Goal: Contribute content

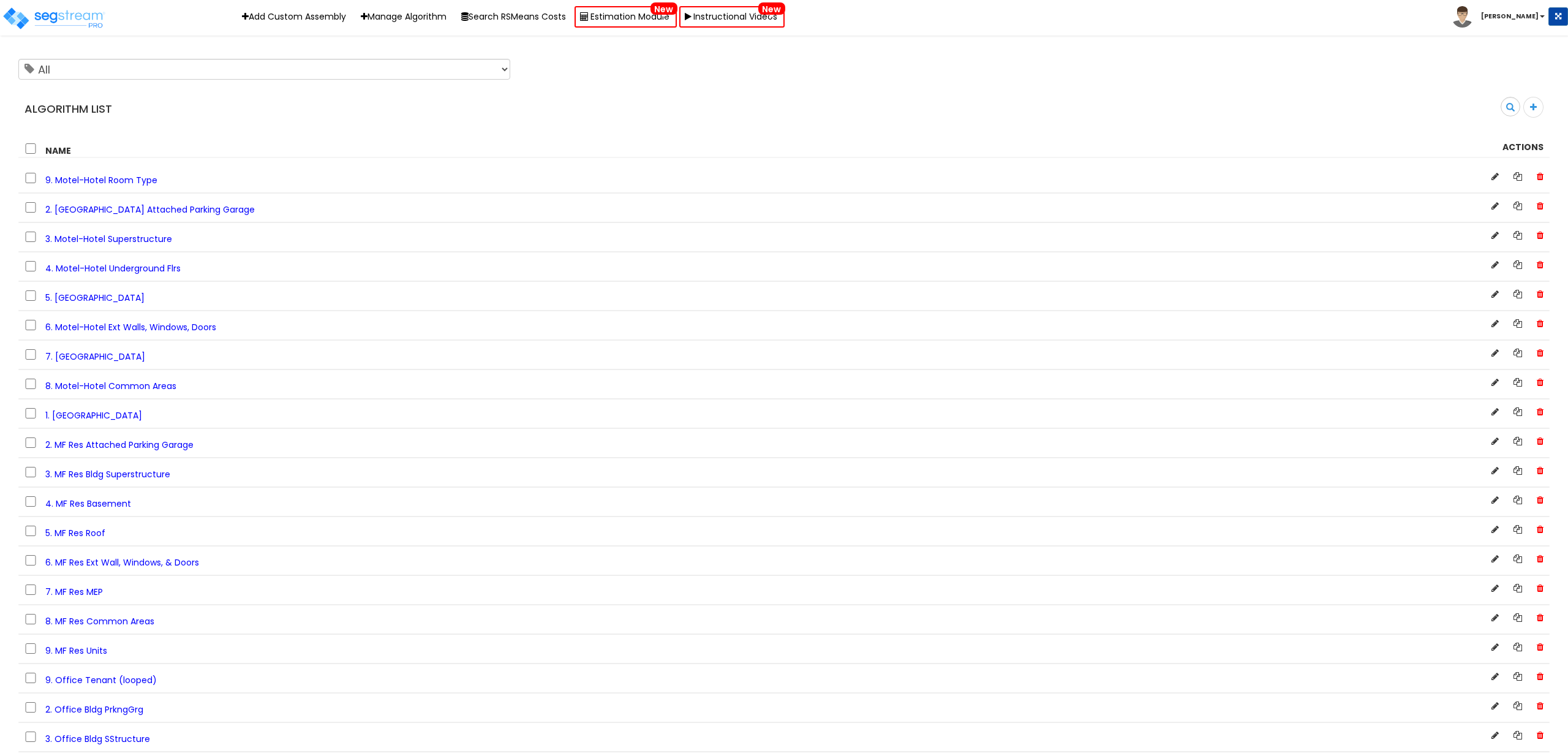
scroll to position [2686, 0]
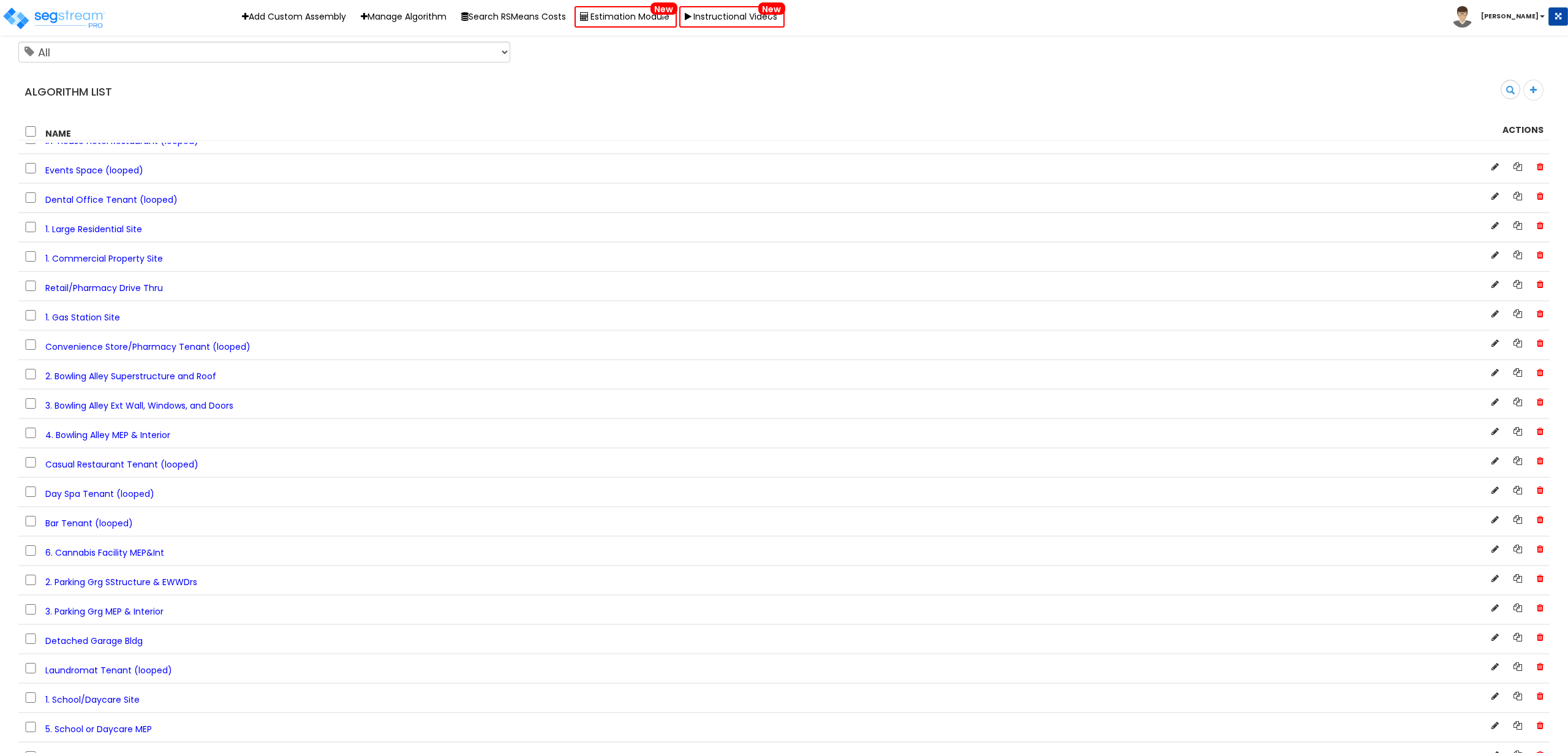
click at [198, 405] on span "3. Bowling Alley Ext Wall, Windows, and Doors" at bounding box center [139, 405] width 188 height 12
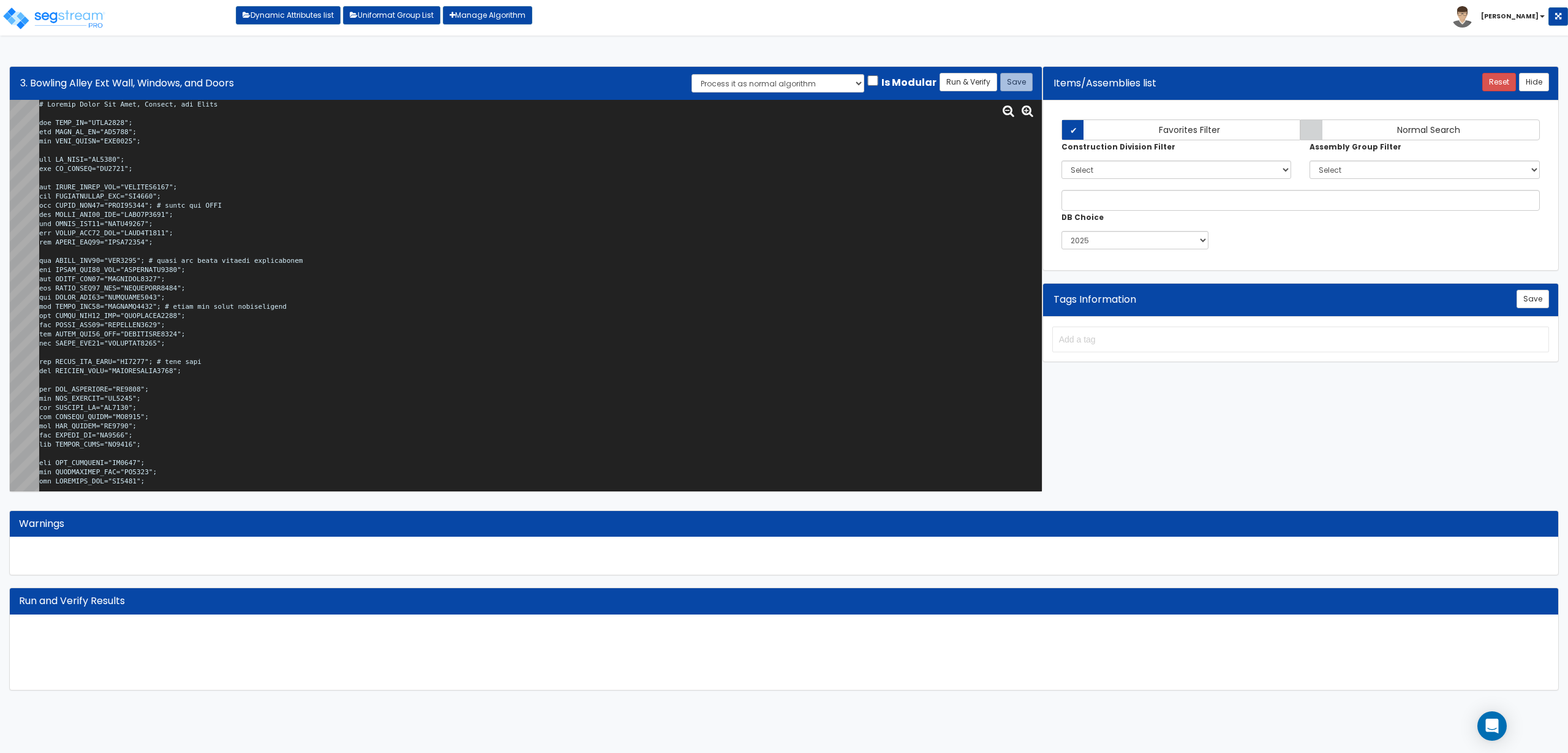
click at [369, 259] on textarea at bounding box center [540, 295] width 1002 height 392
click at [447, 240] on textarea at bounding box center [540, 295] width 1002 height 392
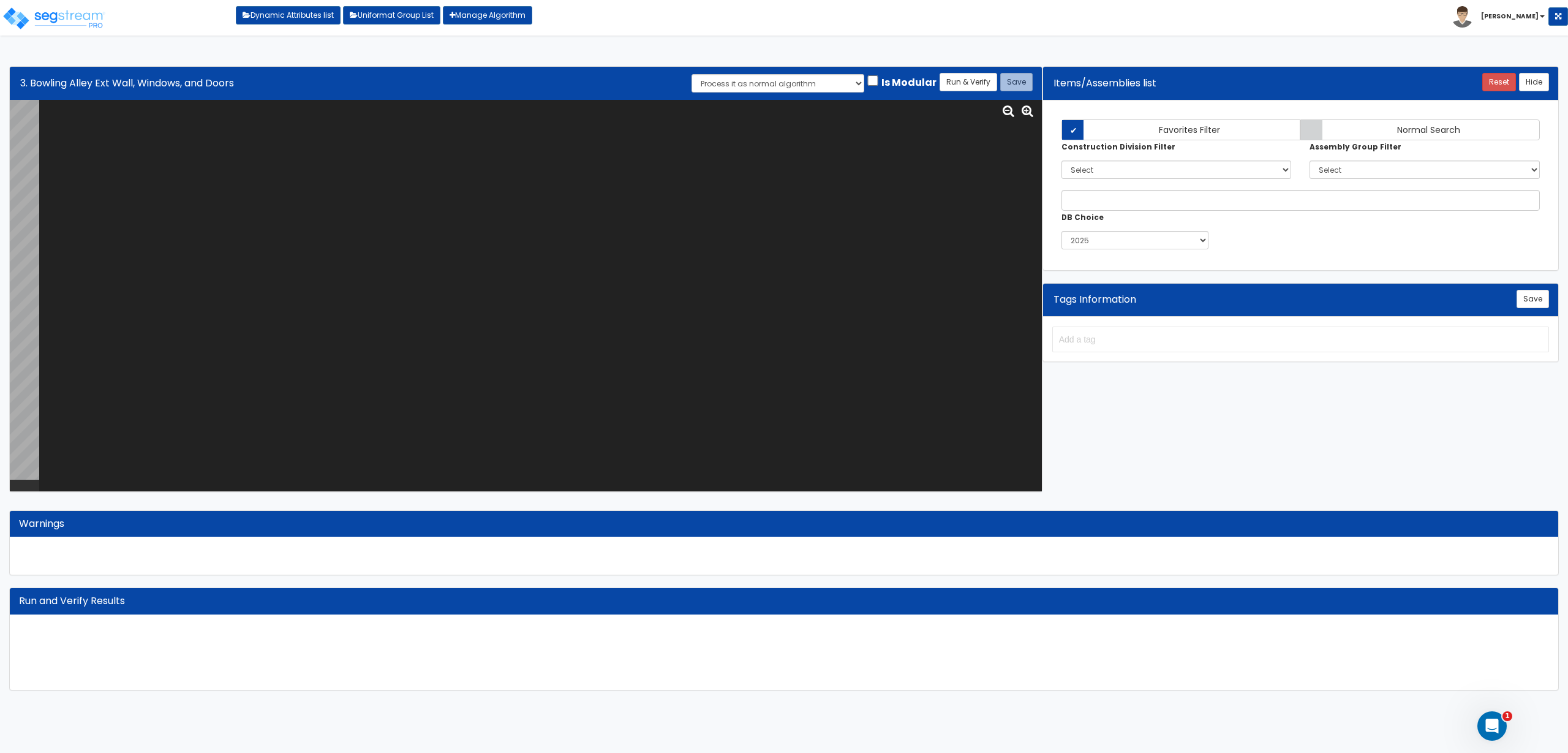
paste textarea "# Bowling Alley Ext Wall, Windows, and Doors var BLDG_HT="AEWH0000"; var BLDG_F…"
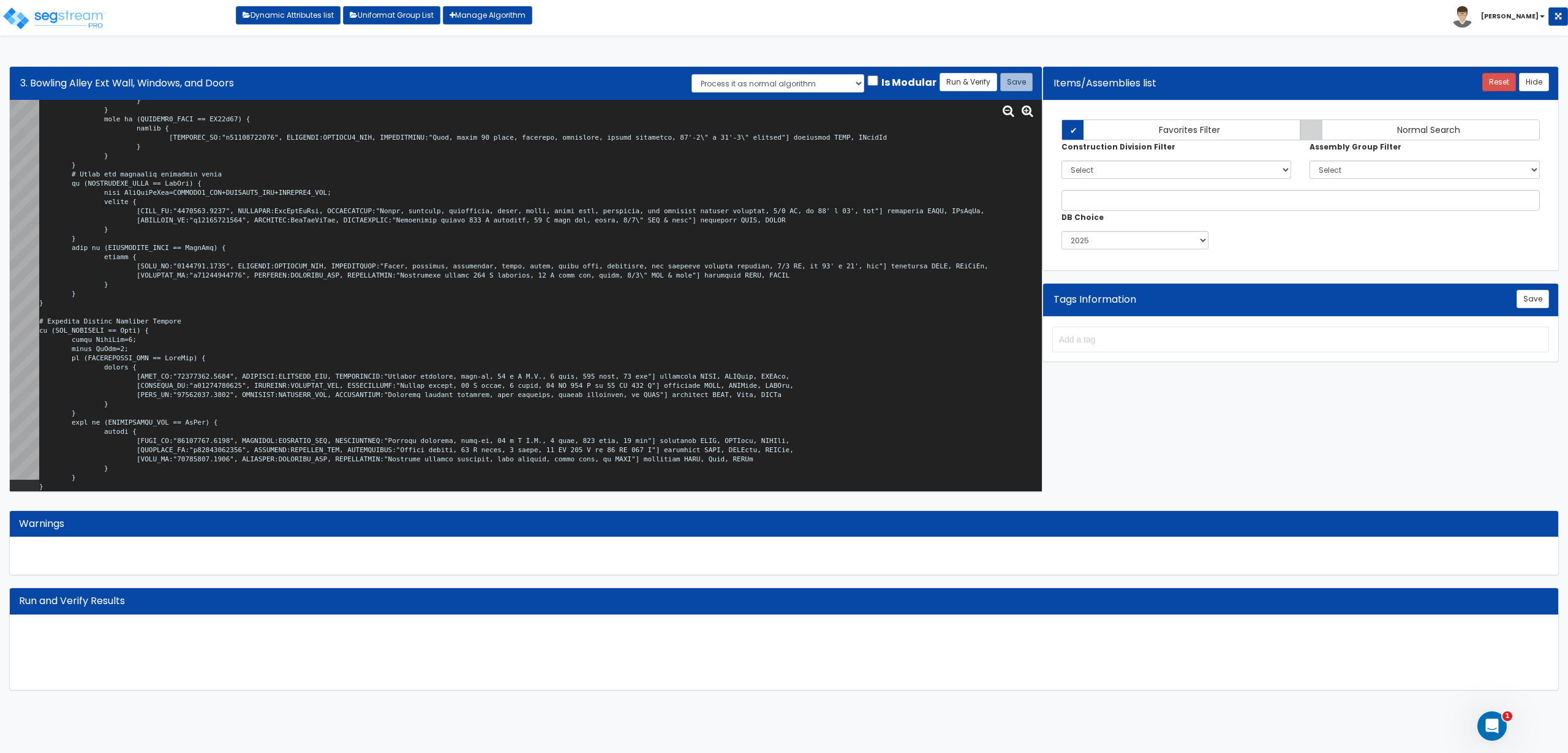
scroll to position [1, 0]
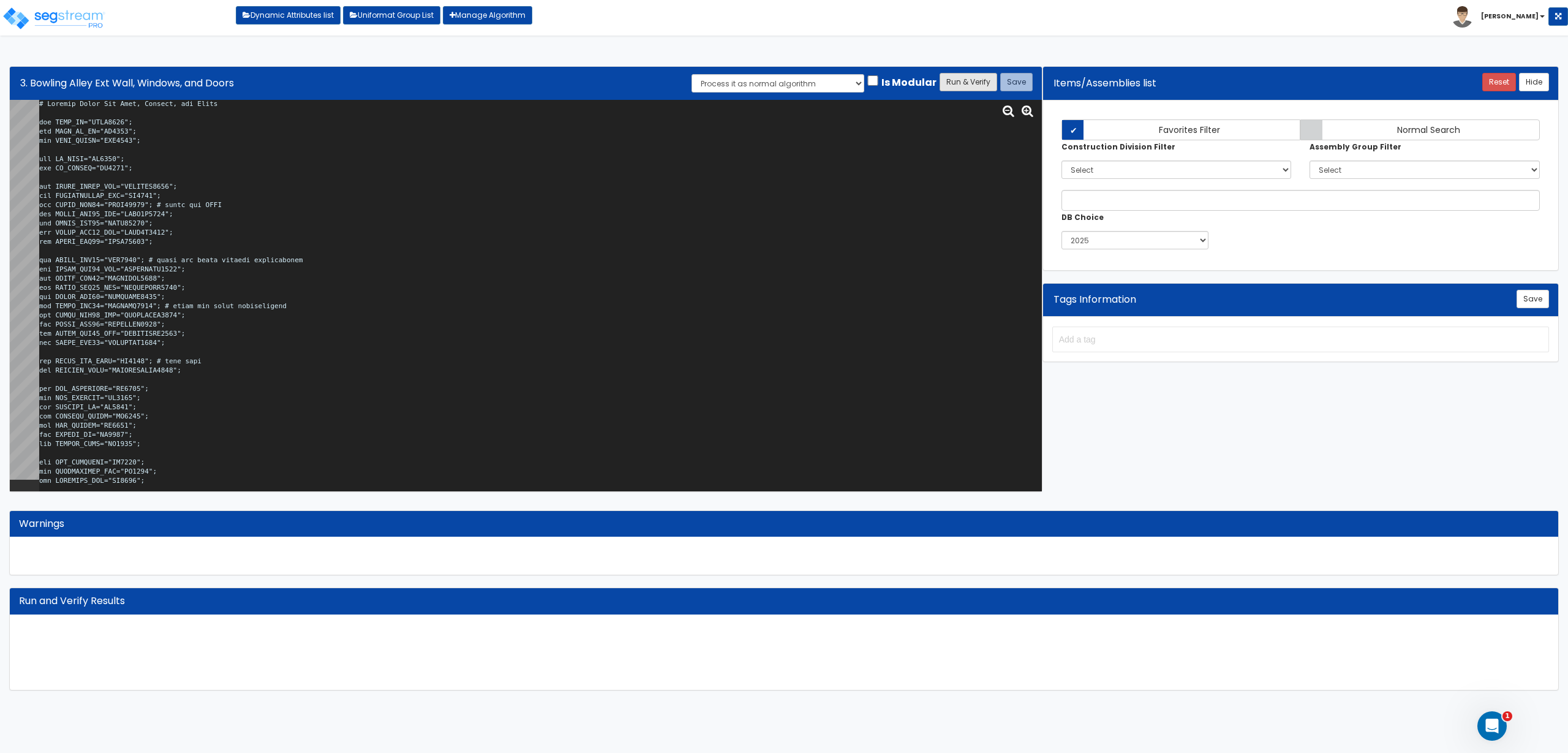
type textarea "# Bowling Alley Ext Wall, Windows, and Doors var BLDG_HT="AEWH0000"; var BLDG_F…"
click at [967, 76] on button "Run & Verify" at bounding box center [969, 82] width 58 height 19
click at [1011, 76] on button "Save" at bounding box center [1016, 82] width 32 height 19
